Goal: Navigation & Orientation: Find specific page/section

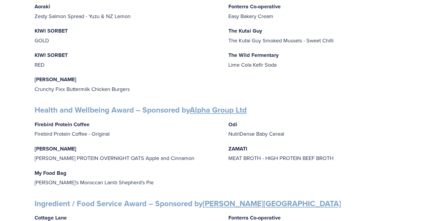
scroll to position [520, 0]
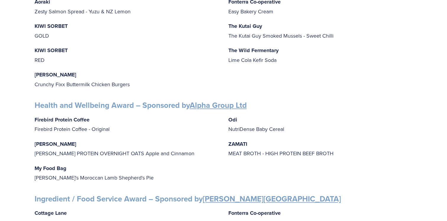
click at [408, 194] on h3 "Ingredient / Food Service Award – Sponsored by [PERSON_NAME][GEOGRAPHIC_DATA]" at bounding box center [224, 199] width 378 height 10
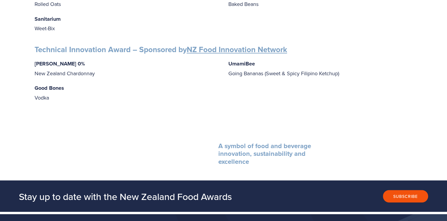
scroll to position [1005, 0]
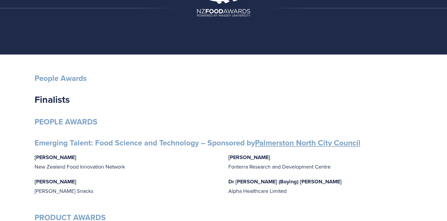
scroll to position [0, 0]
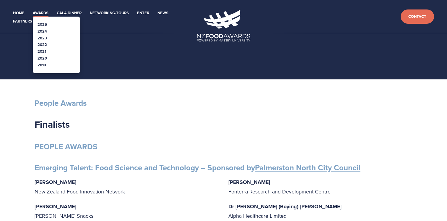
click at [43, 15] on link "Awards" at bounding box center [41, 13] width 16 height 7
click at [43, 25] on link "2025" at bounding box center [42, 25] width 9 height 6
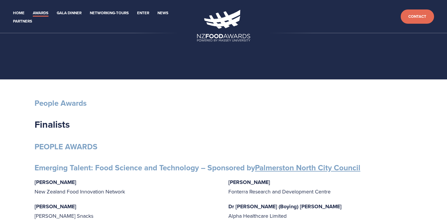
click at [169, 108] on div "People Awards" at bounding box center [224, 105] width 388 height 15
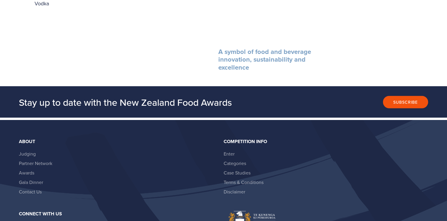
scroll to position [1100, 0]
